Goal: Task Accomplishment & Management: Complete application form

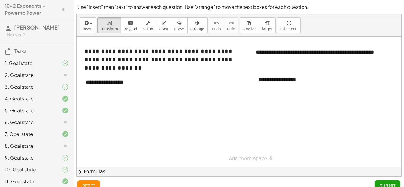
click at [59, 67] on div at bounding box center [60, 63] width 17 height 7
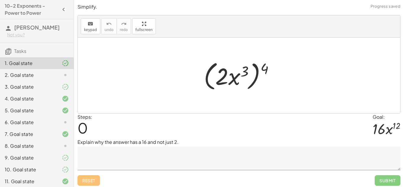
click at [59, 79] on div at bounding box center [60, 75] width 17 height 7
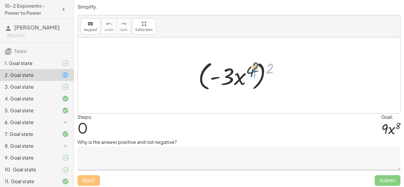
drag, startPoint x: 272, startPoint y: 69, endPoint x: 255, endPoint y: 68, distance: 16.9
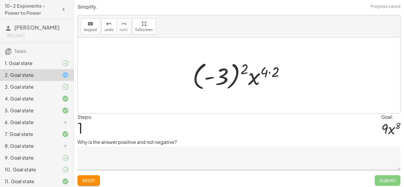
click at [269, 72] on div at bounding box center [240, 75] width 103 height 33
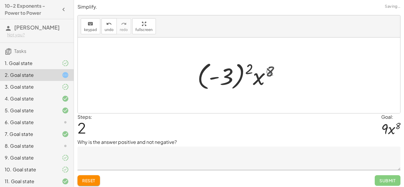
click at [241, 71] on div at bounding box center [241, 75] width 93 height 33
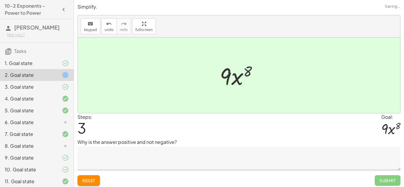
click at [166, 163] on textarea at bounding box center [238, 159] width 323 height 24
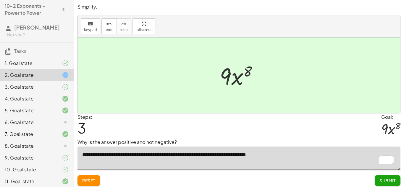
click at [236, 157] on textarea "**********" at bounding box center [238, 159] width 323 height 24
click at [257, 159] on textarea "**********" at bounding box center [238, 159] width 323 height 24
click at [269, 156] on textarea "**********" at bounding box center [238, 159] width 323 height 24
click at [304, 152] on textarea "**********" at bounding box center [238, 159] width 323 height 24
type textarea "**********"
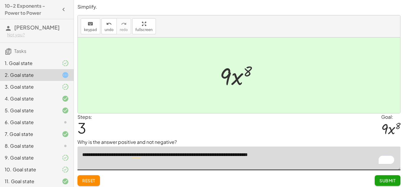
click at [377, 183] on button "Submit" at bounding box center [388, 180] width 26 height 11
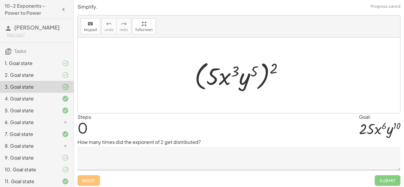
click at [65, 102] on icon at bounding box center [65, 98] width 7 height 7
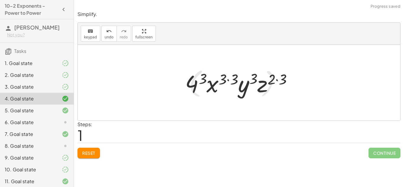
click at [281, 82] on div at bounding box center [241, 83] width 118 height 30
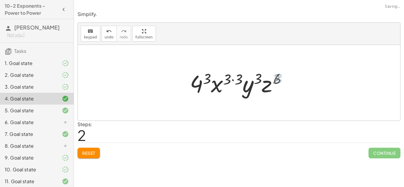
click at [226, 81] on div at bounding box center [241, 83] width 107 height 30
click at [229, 80] on div at bounding box center [241, 83] width 107 height 30
click at [207, 82] on div at bounding box center [241, 83] width 107 height 30
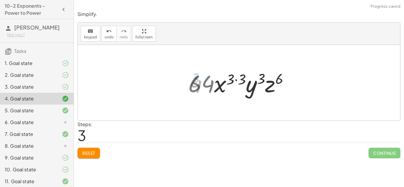
click at [239, 79] on div at bounding box center [241, 83] width 112 height 30
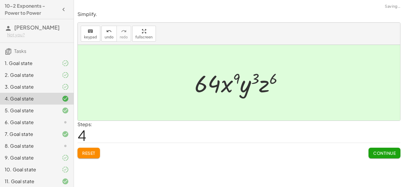
click at [216, 82] on div at bounding box center [241, 83] width 99 height 30
click at [390, 155] on span "Continue" at bounding box center [384, 152] width 22 height 5
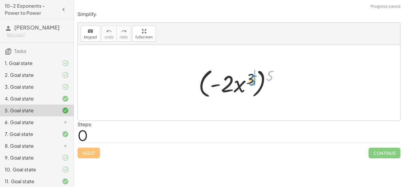
drag, startPoint x: 269, startPoint y: 73, endPoint x: 251, endPoint y: 77, distance: 18.6
click at [251, 77] on div at bounding box center [240, 83] width 91 height 34
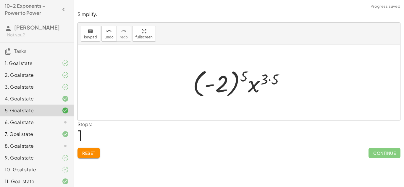
click at [268, 78] on div at bounding box center [241, 83] width 102 height 33
click at [230, 76] on div at bounding box center [241, 83] width 102 height 33
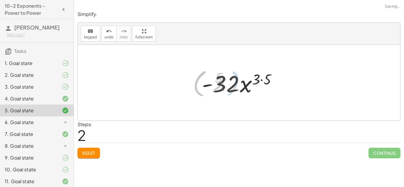
click at [265, 76] on div at bounding box center [241, 83] width 85 height 30
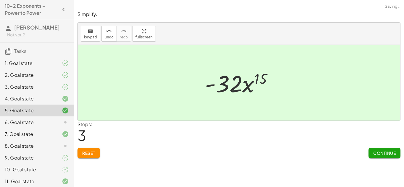
click at [236, 83] on div at bounding box center [241, 83] width 78 height 30
click at [385, 151] on span "Continue" at bounding box center [384, 152] width 22 height 5
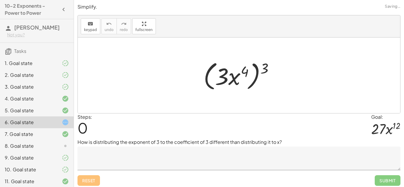
click at [169, 165] on textarea at bounding box center [238, 159] width 323 height 24
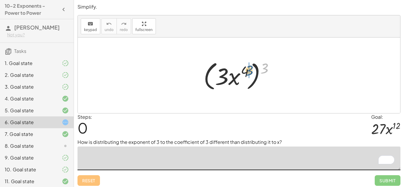
drag, startPoint x: 265, startPoint y: 65, endPoint x: 247, endPoint y: 67, distance: 17.8
click at [247, 67] on div at bounding box center [240, 76] width 81 height 34
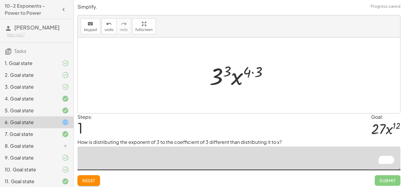
click at [258, 73] on div at bounding box center [240, 75] width 69 height 30
click at [233, 70] on div at bounding box center [241, 75] width 63 height 30
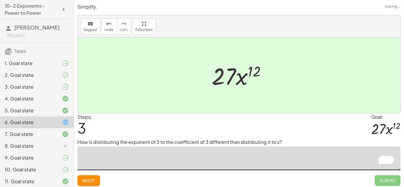
click at [95, 183] on span "Reset" at bounding box center [88, 180] width 13 height 5
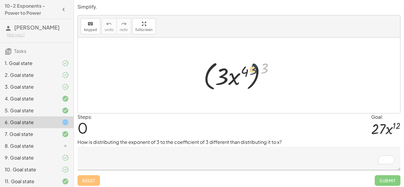
drag, startPoint x: 262, startPoint y: 70, endPoint x: 250, endPoint y: 71, distance: 11.9
click at [250, 71] on div at bounding box center [240, 76] width 81 height 34
drag, startPoint x: 266, startPoint y: 71, endPoint x: 245, endPoint y: 70, distance: 21.3
click at [245, 70] on div at bounding box center [240, 76] width 81 height 34
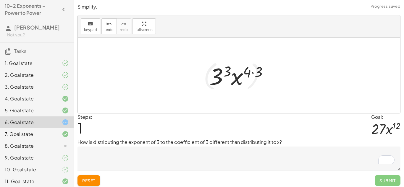
click at [253, 72] on div at bounding box center [240, 75] width 69 height 30
click at [227, 73] on div at bounding box center [241, 75] width 63 height 30
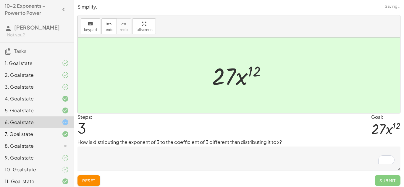
scroll to position [2, 0]
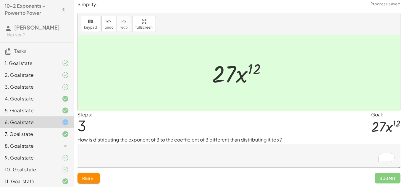
click at [140, 152] on textarea "To enrich screen reader interactions, please activate Accessibility in Grammarl…" at bounding box center [238, 156] width 323 height 24
click at [87, 179] on span "Reset" at bounding box center [88, 178] width 13 height 5
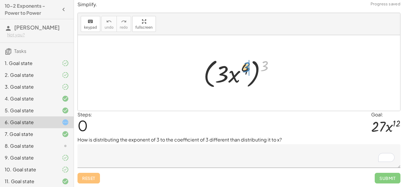
drag, startPoint x: 267, startPoint y: 67, endPoint x: 249, endPoint y: 68, distance: 18.4
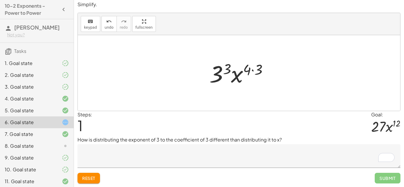
click at [224, 71] on div at bounding box center [240, 73] width 69 height 30
click at [251, 73] on div at bounding box center [241, 73] width 72 height 30
click at [252, 71] on div at bounding box center [241, 73] width 72 height 30
click at [252, 70] on div at bounding box center [241, 73] width 72 height 30
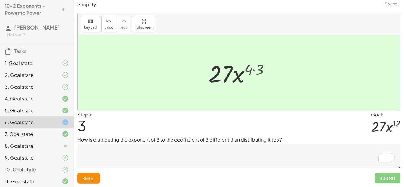
click at [254, 70] on div at bounding box center [241, 73] width 65 height 30
click at [238, 146] on textarea "To enrich screen reader interactions, please activate Accessibility in Grammarl…" at bounding box center [238, 156] width 323 height 24
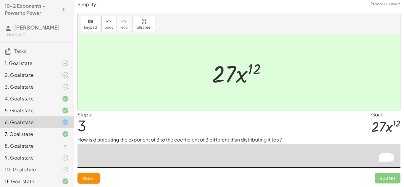
click at [236, 147] on textarea "To enrich screen reader interactions, please activate Accessibility in Grammarl…" at bounding box center [238, 156] width 323 height 24
click at [225, 148] on textarea "To enrich screen reader interactions, please activate Accessibility in Grammarl…" at bounding box center [238, 156] width 323 height 24
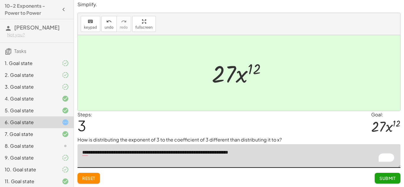
click at [274, 153] on textarea "**********" at bounding box center [238, 156] width 323 height 24
drag, startPoint x: 235, startPoint y: 152, endPoint x: 264, endPoint y: 152, distance: 29.3
click at [264, 152] on textarea "**********" at bounding box center [238, 156] width 323 height 24
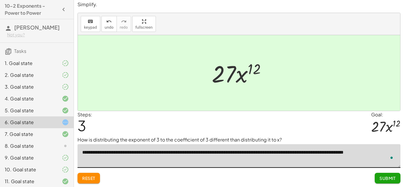
click at [380, 155] on textarea "**********" at bounding box center [238, 156] width 323 height 24
click at [382, 156] on textarea "**********" at bounding box center [238, 156] width 323 height 24
type textarea "**********"
click at [387, 180] on span "Submit" at bounding box center [387, 178] width 16 height 5
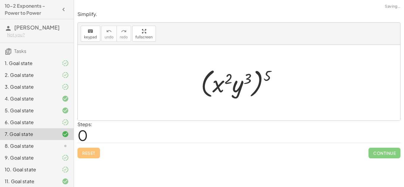
scroll to position [0, 0]
drag, startPoint x: 263, startPoint y: 74, endPoint x: 246, endPoint y: 76, distance: 17.2
click at [246, 76] on div at bounding box center [241, 83] width 86 height 34
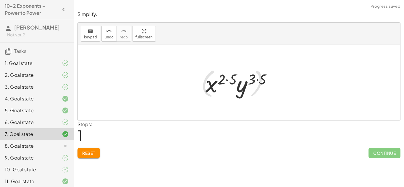
click at [257, 76] on div at bounding box center [240, 83] width 77 height 30
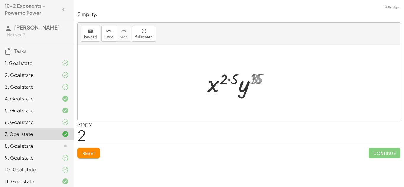
click at [223, 79] on div at bounding box center [241, 83] width 71 height 30
click at [229, 80] on div at bounding box center [241, 83] width 71 height 30
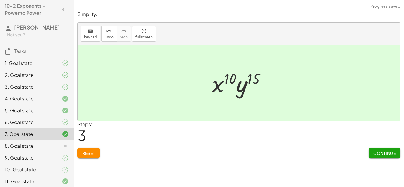
click at [377, 154] on span "Continue" at bounding box center [384, 152] width 22 height 5
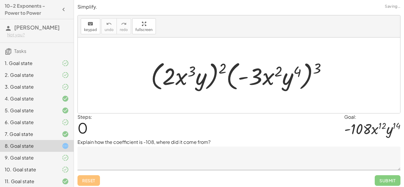
scroll to position [22, 0]
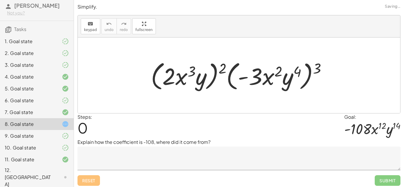
click at [50, 116] on div "7. Goal state" at bounding box center [29, 112] width 48 height 7
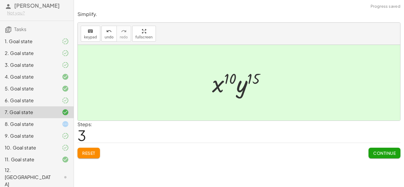
click at [381, 149] on button "Continue" at bounding box center [384, 153] width 32 height 11
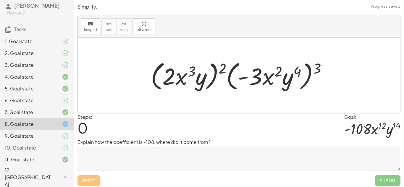
click at [198, 153] on textarea at bounding box center [238, 159] width 323 height 24
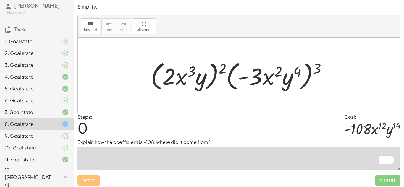
scroll to position [2, 0]
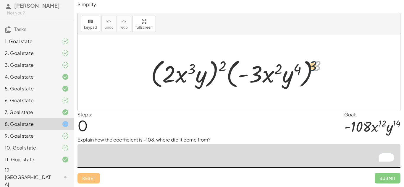
drag, startPoint x: 316, startPoint y: 66, endPoint x: 305, endPoint y: 66, distance: 10.9
click at [305, 66] on div at bounding box center [241, 73] width 187 height 34
drag, startPoint x: 319, startPoint y: 64, endPoint x: 299, endPoint y: 66, distance: 19.9
click at [299, 66] on div at bounding box center [241, 73] width 187 height 34
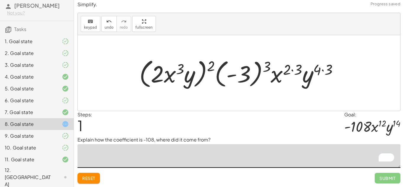
click at [323, 70] on div at bounding box center [240, 73] width 209 height 34
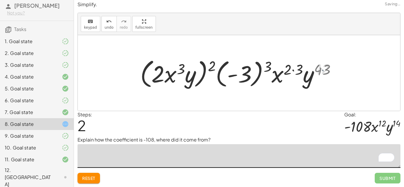
click at [292, 70] on div at bounding box center [241, 73] width 203 height 34
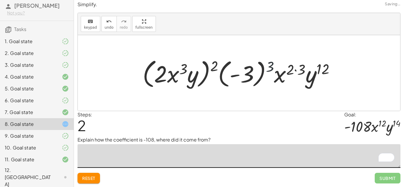
click at [271, 66] on div at bounding box center [241, 73] width 203 height 34
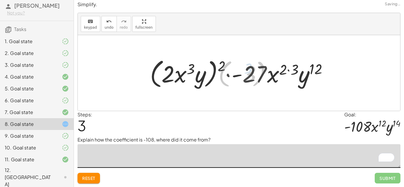
click at [292, 71] on div at bounding box center [240, 73] width 187 height 34
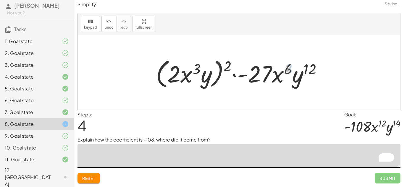
click at [263, 72] on div at bounding box center [241, 73] width 176 height 34
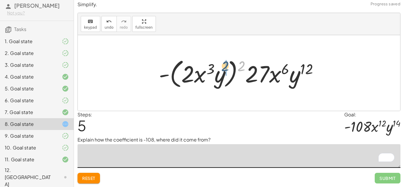
drag, startPoint x: 243, startPoint y: 69, endPoint x: 226, endPoint y: 69, distance: 16.8
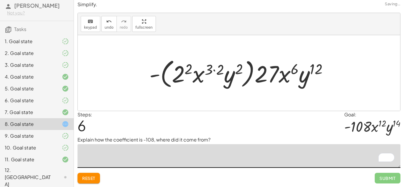
click at [237, 71] on div at bounding box center [240, 73] width 189 height 34
click at [216, 69] on div at bounding box center [240, 73] width 189 height 34
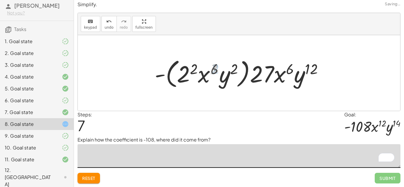
click at [197, 70] on div at bounding box center [241, 73] width 178 height 34
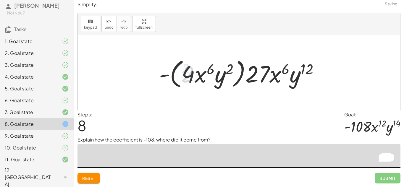
click at [187, 71] on div at bounding box center [241, 73] width 170 height 34
drag, startPoint x: 203, startPoint y: 76, endPoint x: 244, endPoint y: 76, distance: 41.1
click at [244, 76] on div at bounding box center [241, 73] width 170 height 34
click at [217, 72] on div at bounding box center [241, 73] width 170 height 34
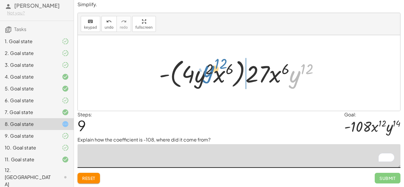
drag, startPoint x: 295, startPoint y: 75, endPoint x: 250, endPoint y: 69, distance: 45.9
click at [250, 69] on div at bounding box center [241, 73] width 170 height 34
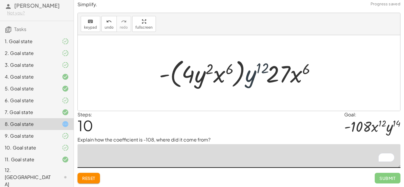
click at [252, 70] on div at bounding box center [241, 73] width 170 height 34
click at [258, 69] on div at bounding box center [241, 73] width 170 height 34
click at [306, 72] on div at bounding box center [241, 73] width 170 height 34
click at [283, 76] on div at bounding box center [241, 73] width 170 height 34
click at [238, 75] on div at bounding box center [241, 73] width 170 height 34
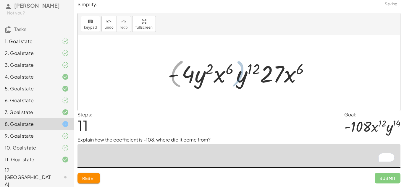
click at [188, 78] on div at bounding box center [241, 73] width 147 height 30
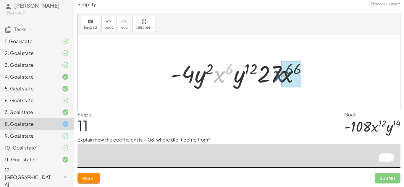
drag, startPoint x: 221, startPoint y: 76, endPoint x: 283, endPoint y: 76, distance: 62.4
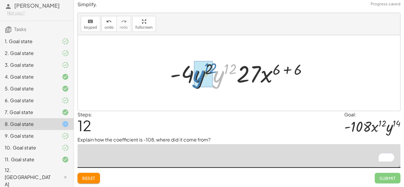
drag, startPoint x: 221, startPoint y: 78, endPoint x: 196, endPoint y: 77, distance: 24.8
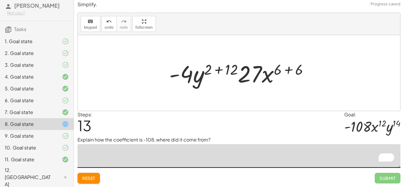
click at [222, 67] on div at bounding box center [241, 73] width 150 height 30
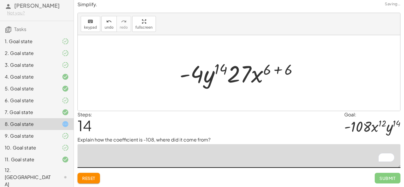
click at [280, 73] on div at bounding box center [240, 73] width 129 height 30
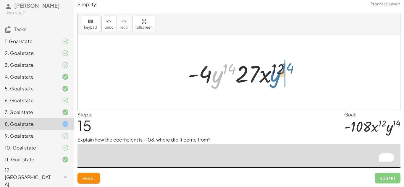
drag, startPoint x: 223, startPoint y: 74, endPoint x: 281, endPoint y: 72, distance: 58.0
click at [281, 72] on div at bounding box center [241, 73] width 113 height 30
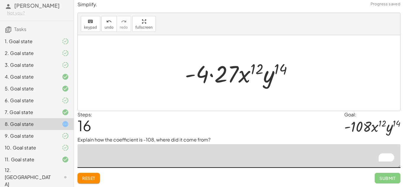
click at [211, 75] on div at bounding box center [241, 73] width 118 height 30
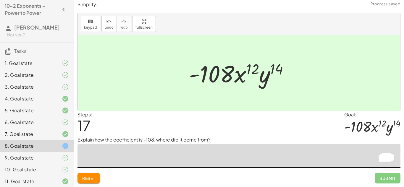
scroll to position [22, 0]
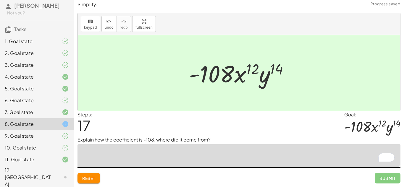
click at [163, 160] on textarea "To enrich screen reader interactions, please activate Accessibility in Grammarl…" at bounding box center [238, 156] width 323 height 24
click at [97, 179] on button "Reset" at bounding box center [88, 178] width 22 height 11
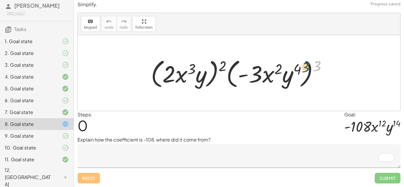
drag, startPoint x: 314, startPoint y: 66, endPoint x: 297, endPoint y: 67, distance: 16.9
click at [297, 67] on div at bounding box center [241, 73] width 187 height 34
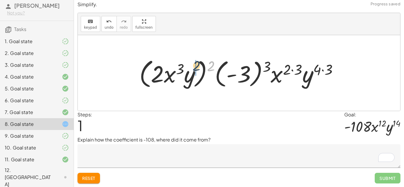
drag, startPoint x: 212, startPoint y: 64, endPoint x: 195, endPoint y: 63, distance: 16.6
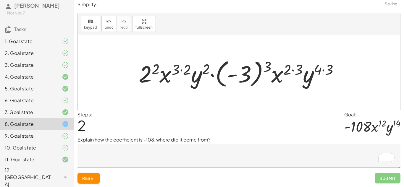
click at [138, 163] on textarea "To enrich screen reader interactions, please activate Accessibility in Grammarl…" at bounding box center [238, 156] width 323 height 24
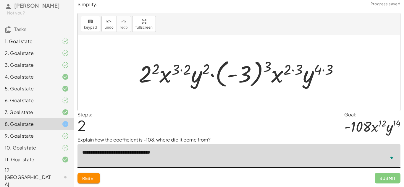
click at [187, 156] on textarea "**********" at bounding box center [238, 156] width 323 height 24
click at [157, 68] on div at bounding box center [241, 73] width 210 height 33
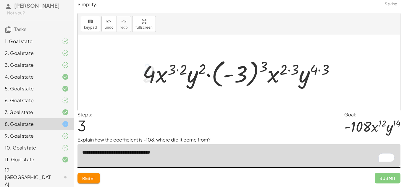
click at [174, 70] on div at bounding box center [241, 73] width 203 height 33
click at [285, 68] on div at bounding box center [241, 73] width 203 height 33
click at [317, 75] on div at bounding box center [241, 73] width 203 height 33
click at [316, 70] on div at bounding box center [241, 73] width 203 height 33
click at [319, 70] on div at bounding box center [241, 73] width 203 height 33
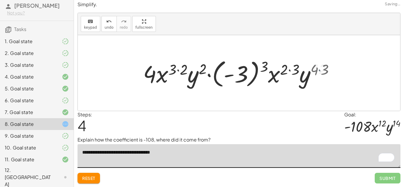
click at [319, 70] on div at bounding box center [241, 73] width 196 height 33
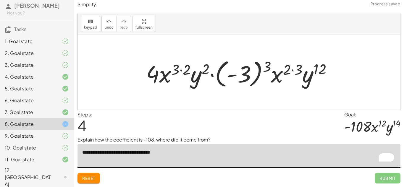
click at [293, 70] on div at bounding box center [241, 73] width 196 height 33
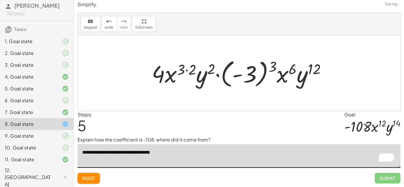
click at [257, 67] on div at bounding box center [241, 73] width 185 height 33
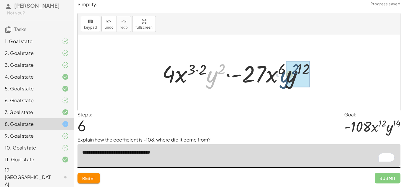
drag, startPoint x: 214, startPoint y: 78, endPoint x: 291, endPoint y: 79, distance: 76.3
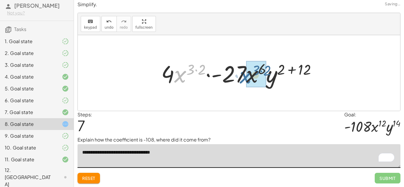
drag, startPoint x: 183, startPoint y: 76, endPoint x: 249, endPoint y: 77, distance: 65.9
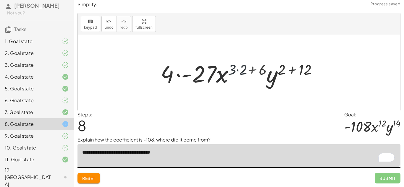
click at [253, 72] on div at bounding box center [241, 73] width 167 height 30
click at [290, 71] on div at bounding box center [241, 73] width 167 height 30
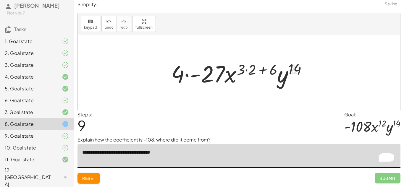
click at [265, 70] on div at bounding box center [241, 73] width 146 height 30
click at [264, 70] on div at bounding box center [241, 73] width 146 height 30
click at [251, 70] on div at bounding box center [241, 73] width 146 height 30
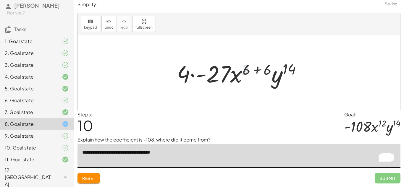
click at [255, 71] on div at bounding box center [241, 73] width 134 height 30
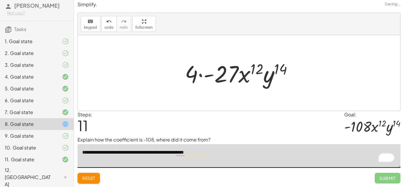
click at [173, 152] on textarea "**********" at bounding box center [238, 156] width 323 height 24
click at [251, 148] on textarea "**********" at bounding box center [238, 156] width 323 height 24
click at [178, 151] on textarea "**********" at bounding box center [238, 156] width 323 height 24
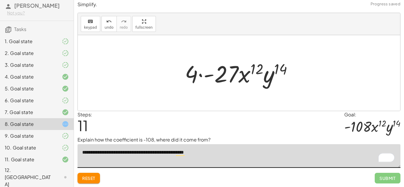
click at [229, 154] on textarea "**********" at bounding box center [238, 156] width 323 height 24
click at [119, 153] on textarea "**********" at bounding box center [238, 156] width 323 height 24
click at [118, 153] on textarea "**********" at bounding box center [238, 156] width 323 height 24
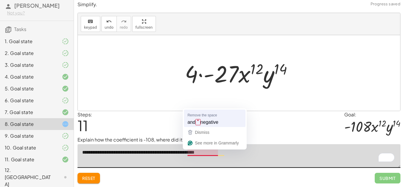
type textarea "**********"
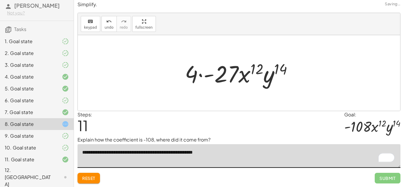
click at [234, 153] on textarea "**********" at bounding box center [238, 156] width 323 height 24
click at [225, 73] on div at bounding box center [241, 73] width 118 height 30
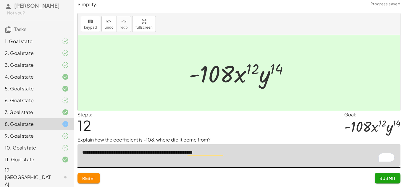
click at [386, 179] on span "Submit" at bounding box center [387, 178] width 16 height 5
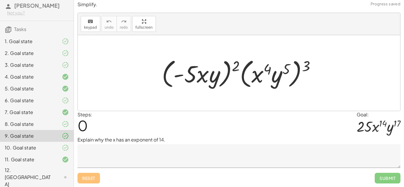
click at [60, 151] on div at bounding box center [60, 147] width 17 height 7
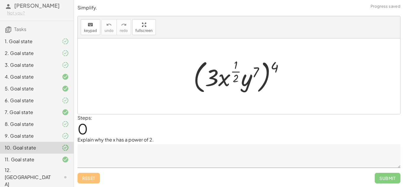
click at [63, 163] on icon at bounding box center [65, 159] width 7 height 7
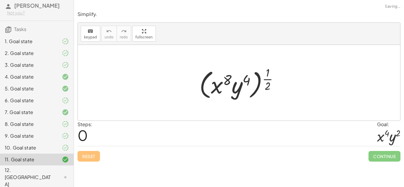
click at [68, 166] on div "10. Goal state" at bounding box center [37, 178] width 74 height 24
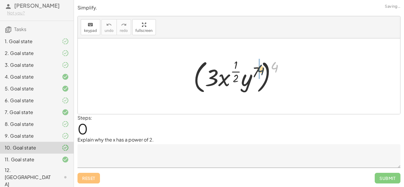
drag, startPoint x: 275, startPoint y: 66, endPoint x: 259, endPoint y: 69, distance: 16.2
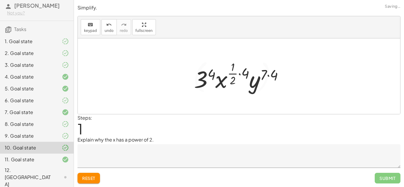
click at [270, 73] on div at bounding box center [241, 76] width 100 height 35
click at [238, 72] on div at bounding box center [241, 76] width 99 height 35
click at [213, 77] on div at bounding box center [241, 76] width 99 height 35
click at [247, 73] on div at bounding box center [241, 76] width 100 height 35
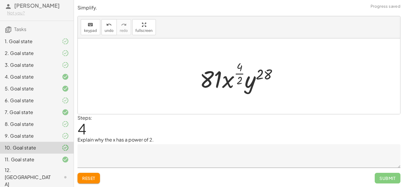
click at [240, 72] on div at bounding box center [241, 76] width 89 height 35
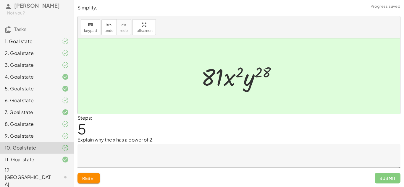
click at [122, 150] on textarea at bounding box center [238, 156] width 323 height 24
